Goal: Go to known website: Access a specific website the user already knows

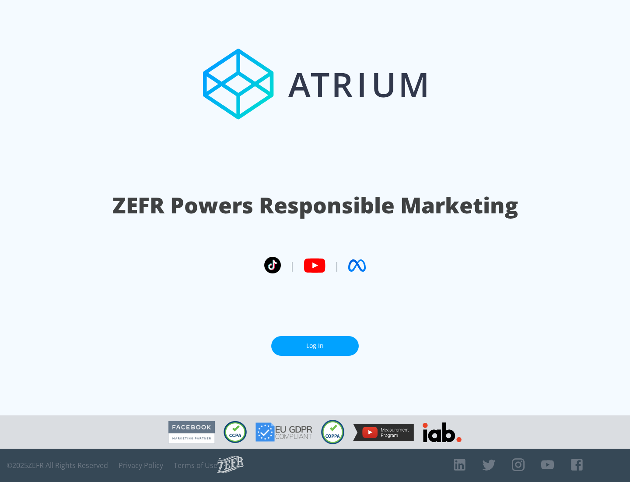
click at [315, 342] on link "Log In" at bounding box center [315, 346] width 88 height 20
